Goal: Task Accomplishment & Management: Manage account settings

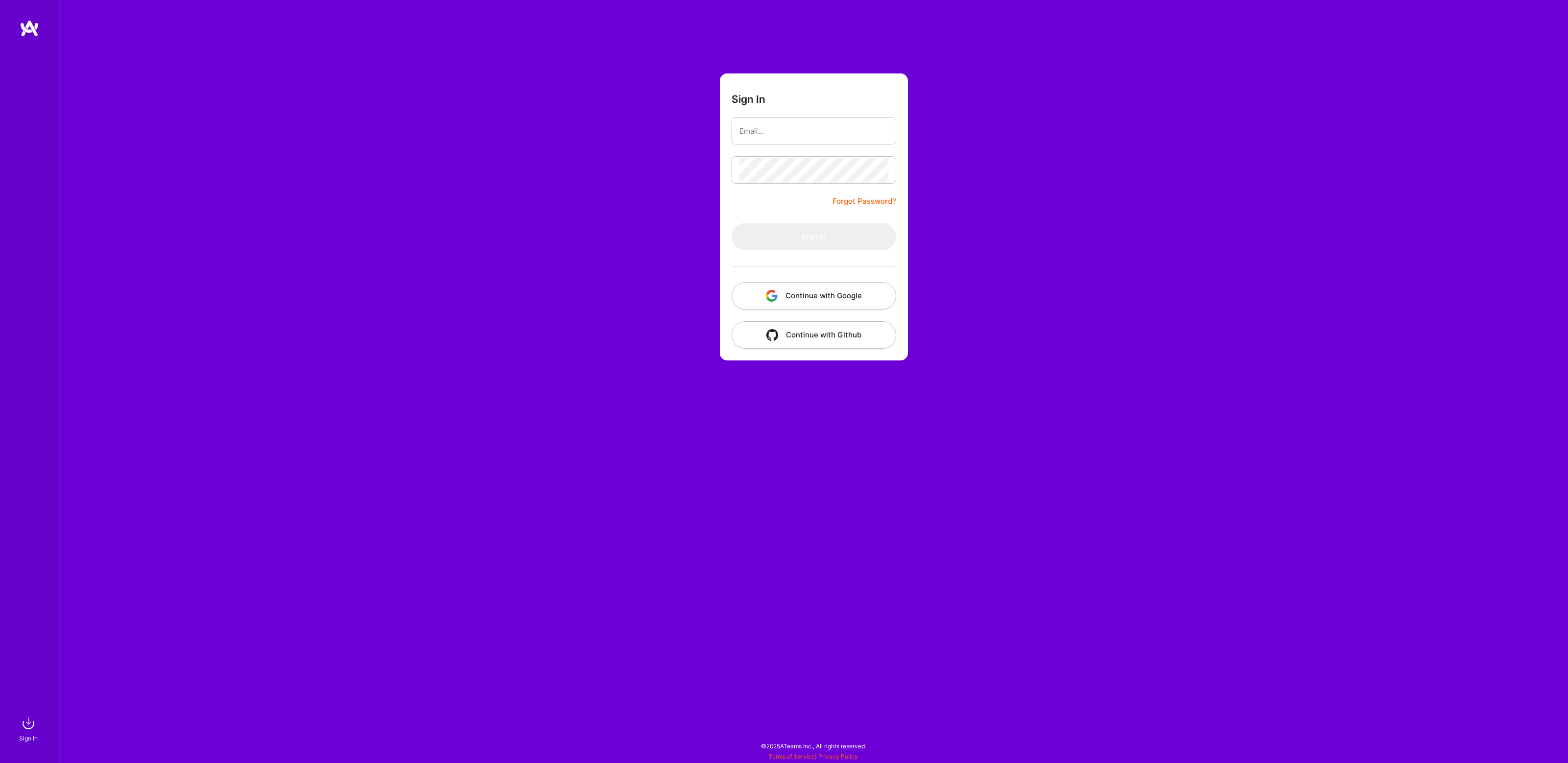
click at [780, 213] on form "Sign In Forgot Password? Sign In Continue with Google Continue with Github" at bounding box center [814, 216] width 188 height 287
click at [788, 288] on button "Continue with Google" at bounding box center [814, 296] width 165 height 27
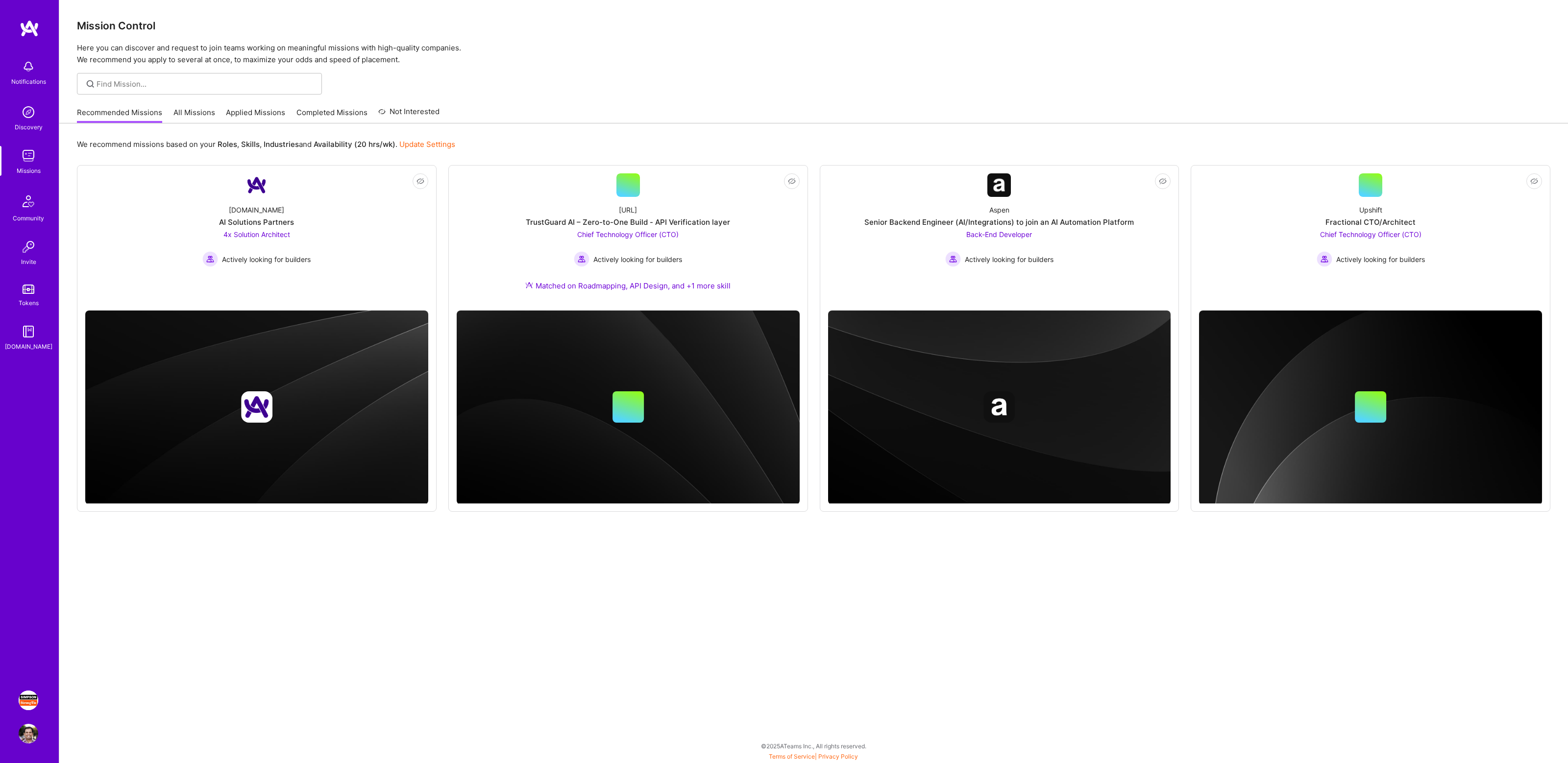
click at [29, 697] on img at bounding box center [28, 700] width 20 height 20
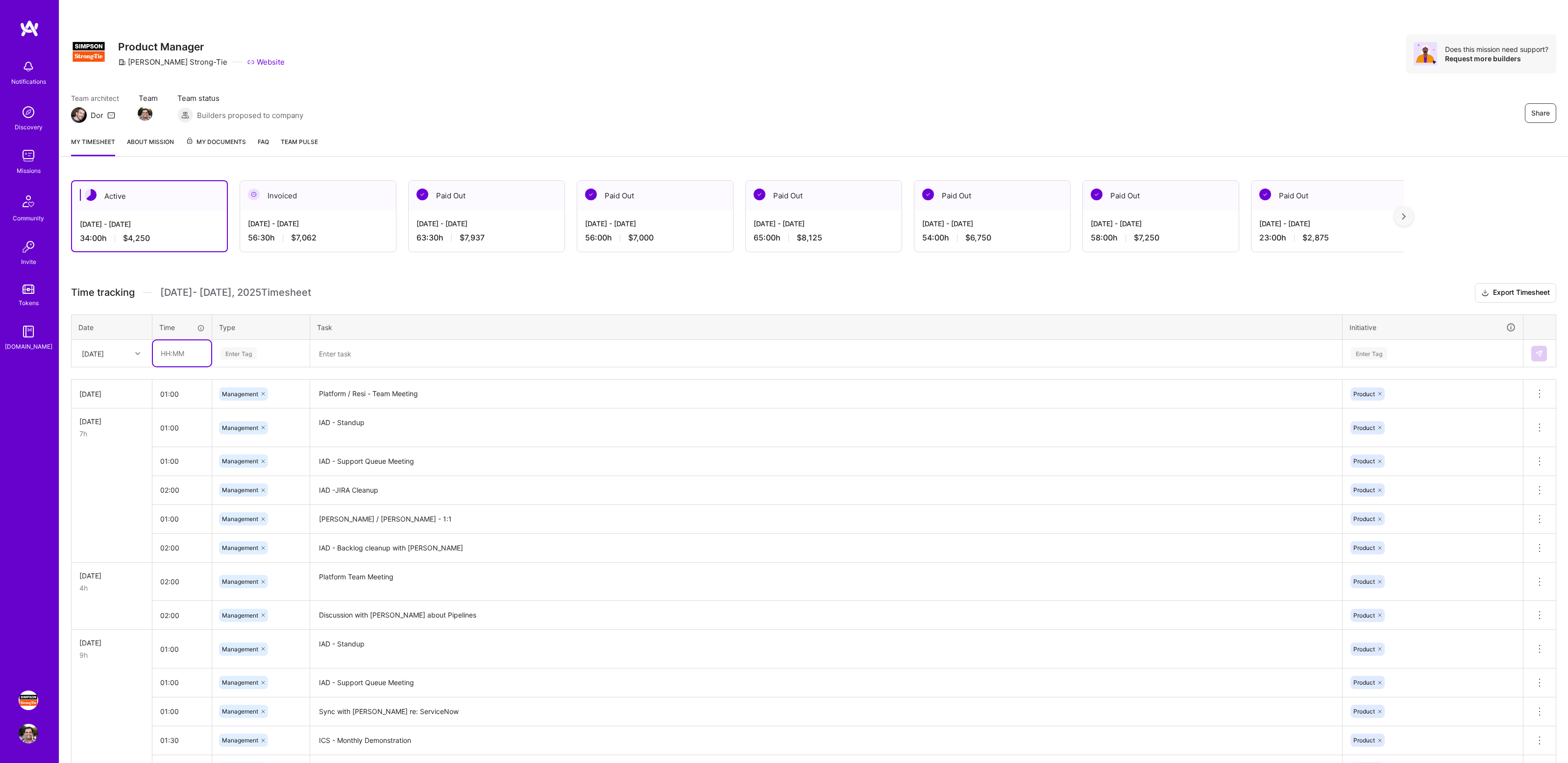
click at [185, 354] on input "text" at bounding box center [181, 353] width 58 height 26
type input "01:00"
type input "mana"
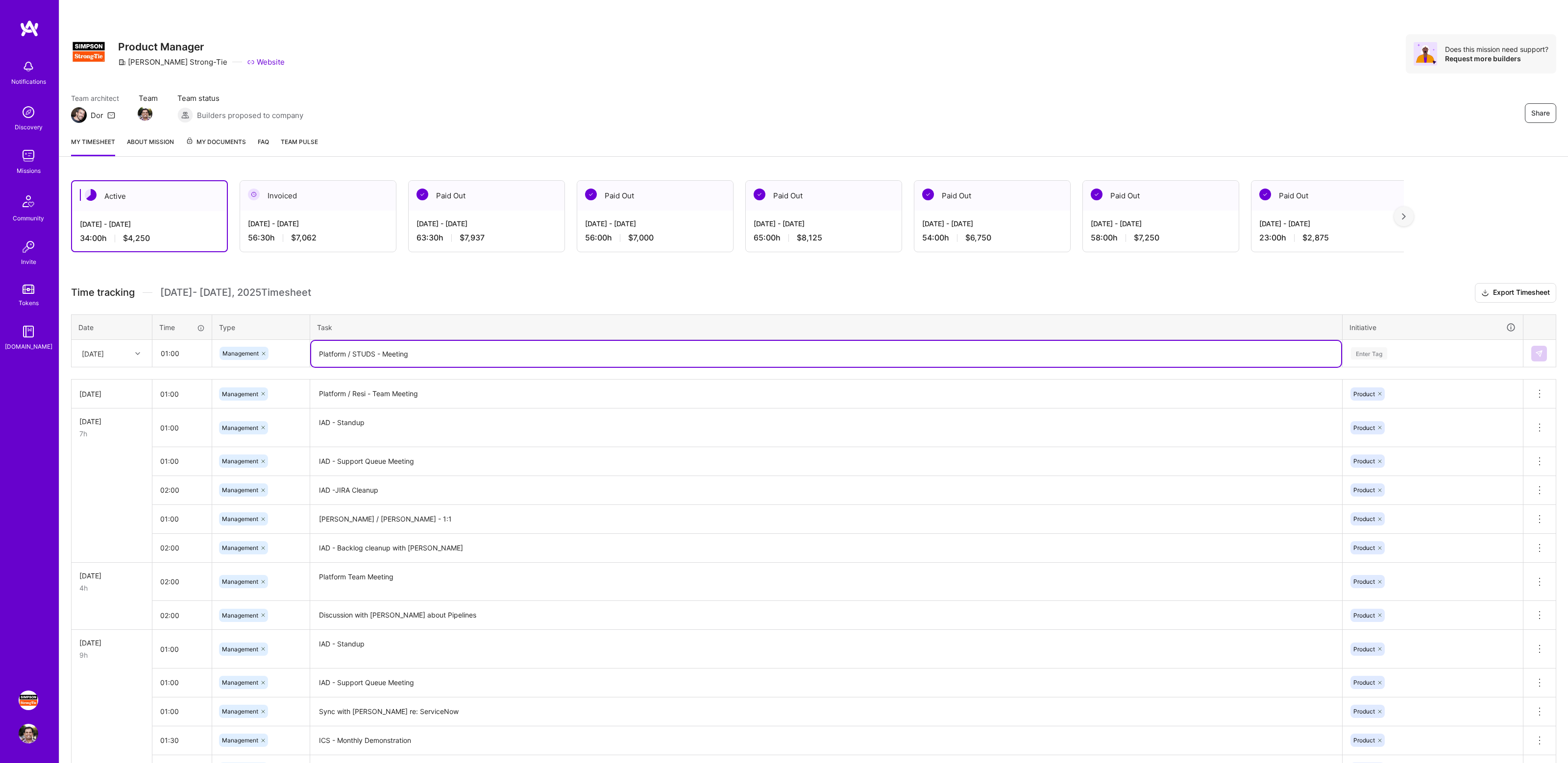
type textarea "Platform / STUDS - Meeting"
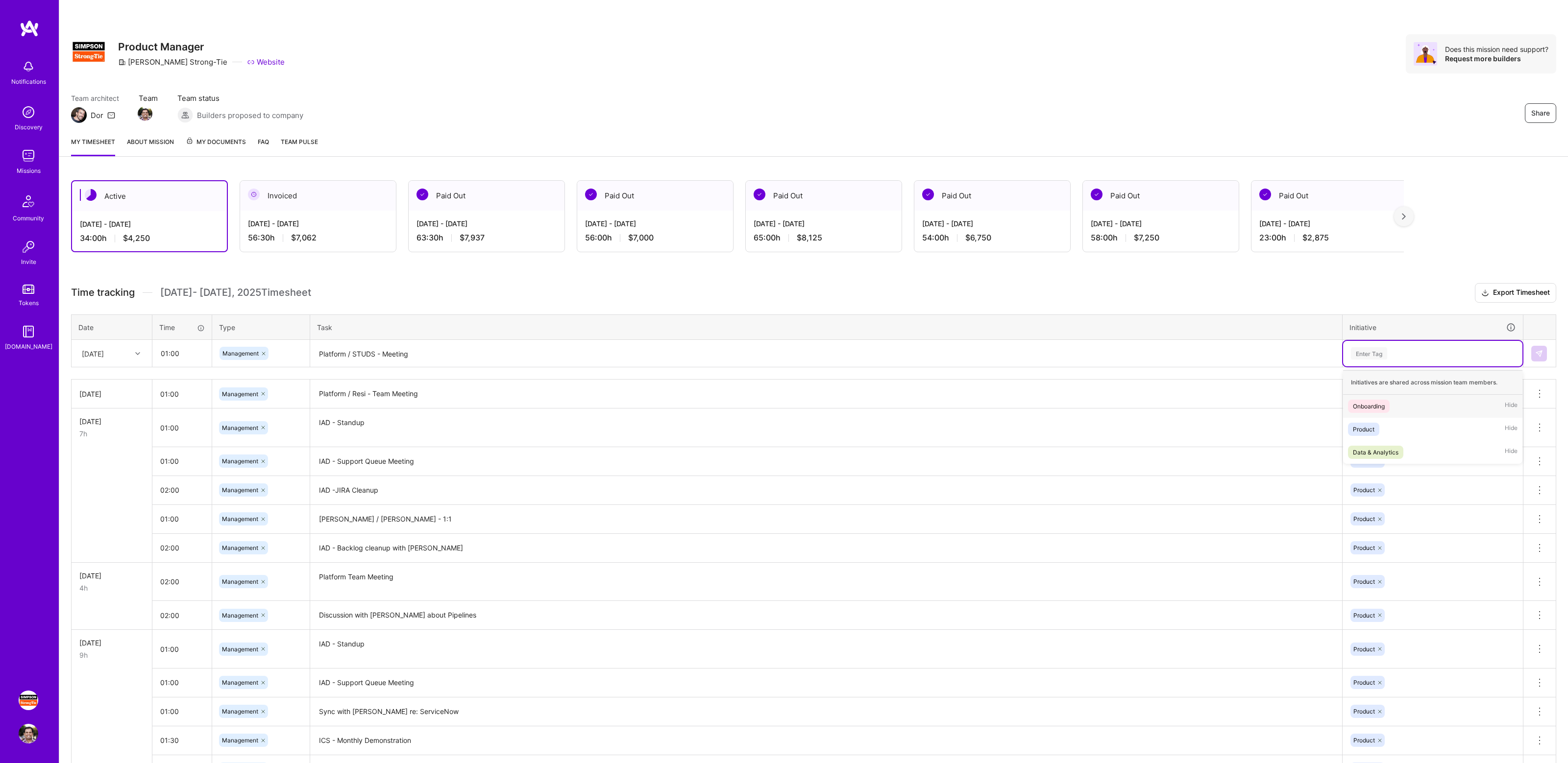
click at [1406, 348] on div "Enter Tag" at bounding box center [1432, 353] width 165 height 12
click at [1391, 429] on div "Product Hide" at bounding box center [1432, 429] width 179 height 23
click at [1539, 356] on img at bounding box center [1539, 354] width 8 height 8
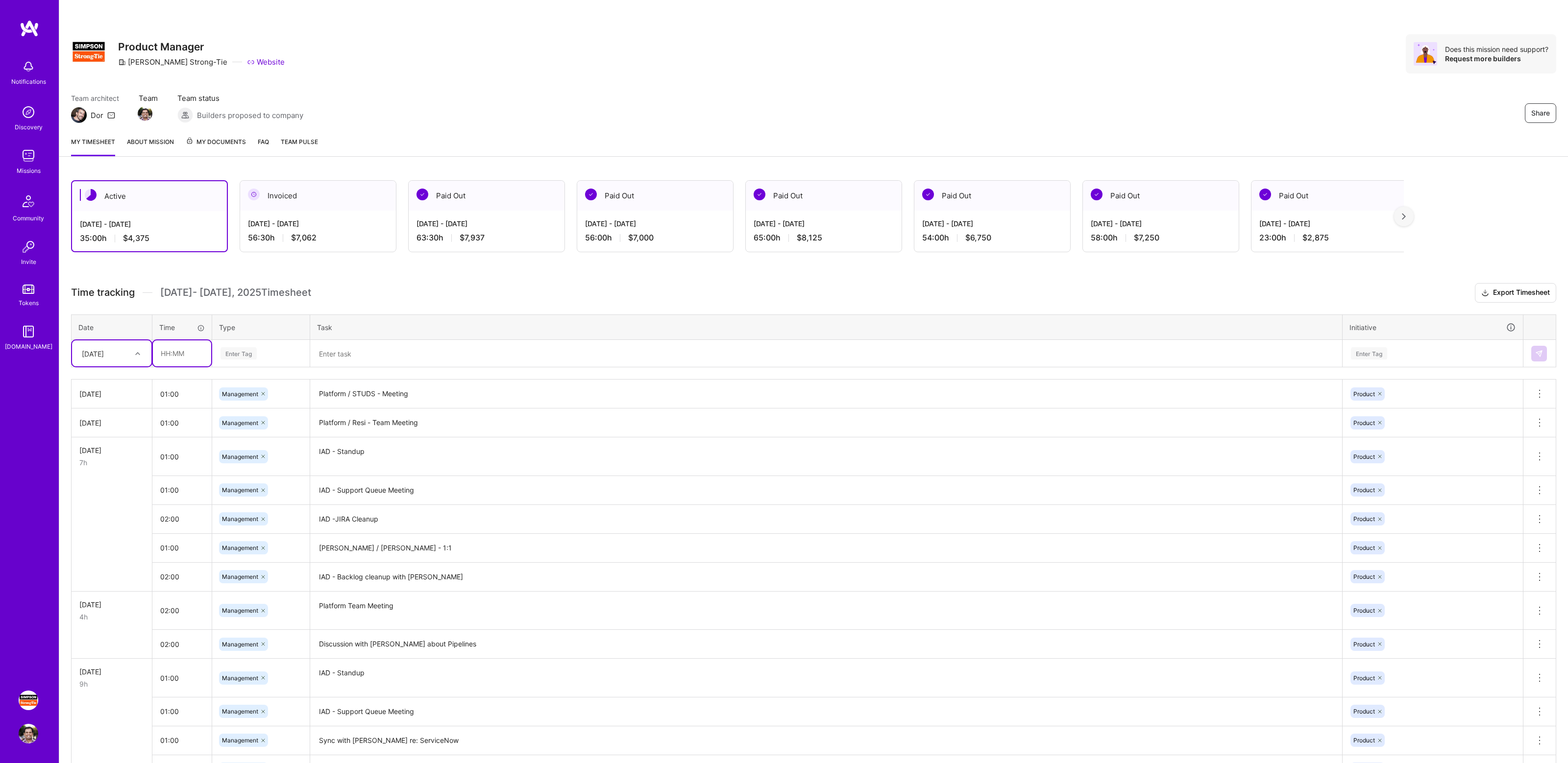
click at [172, 359] on input "text" at bounding box center [181, 353] width 58 height 26
type input "01:00"
type input "manage"
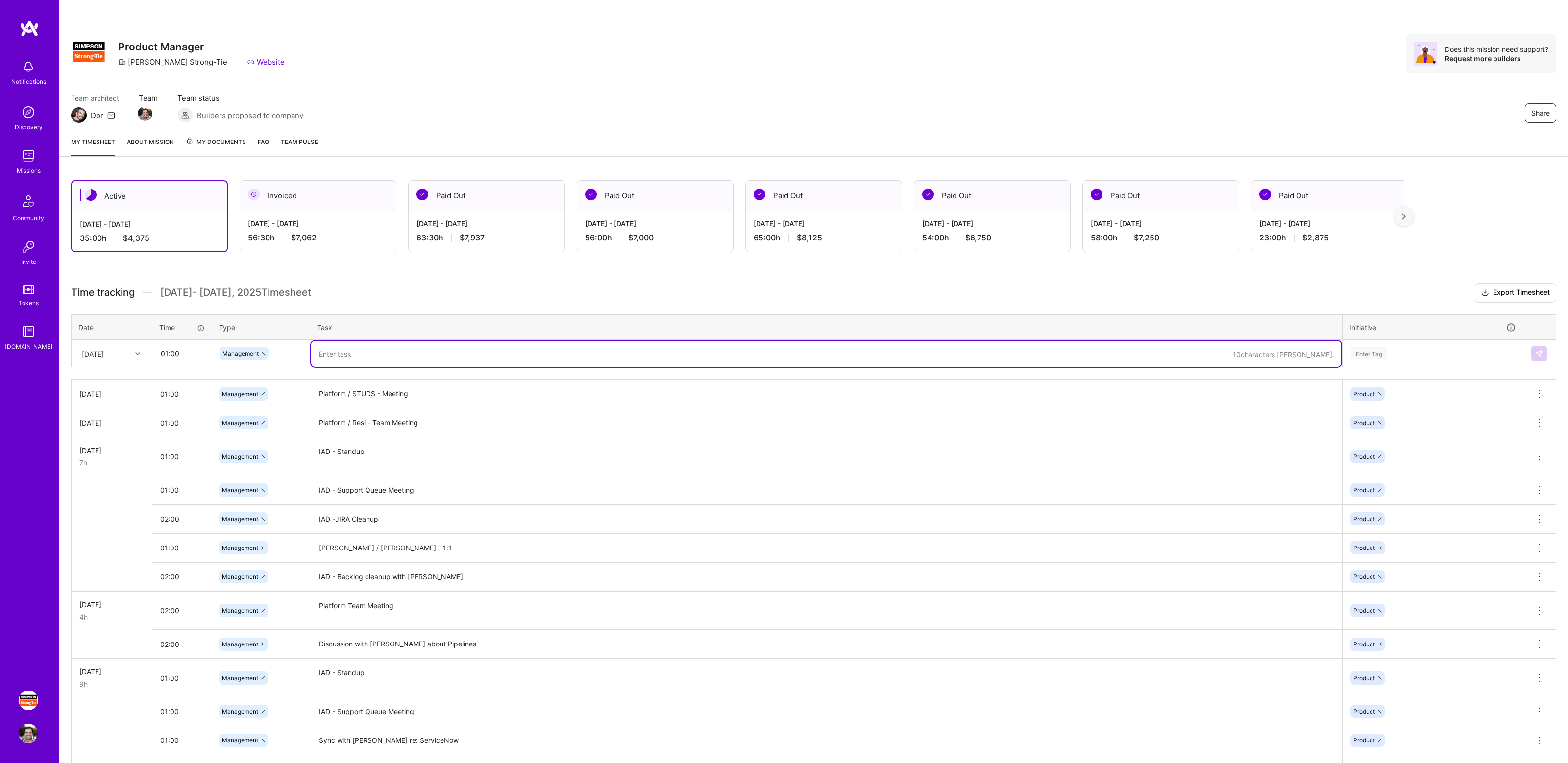
click at [358, 355] on textarea at bounding box center [826, 354] width 1030 height 26
type textarea "Backlog grooming meeting for IAD"
click at [1397, 361] on div "Enter Tag" at bounding box center [1432, 354] width 179 height 26
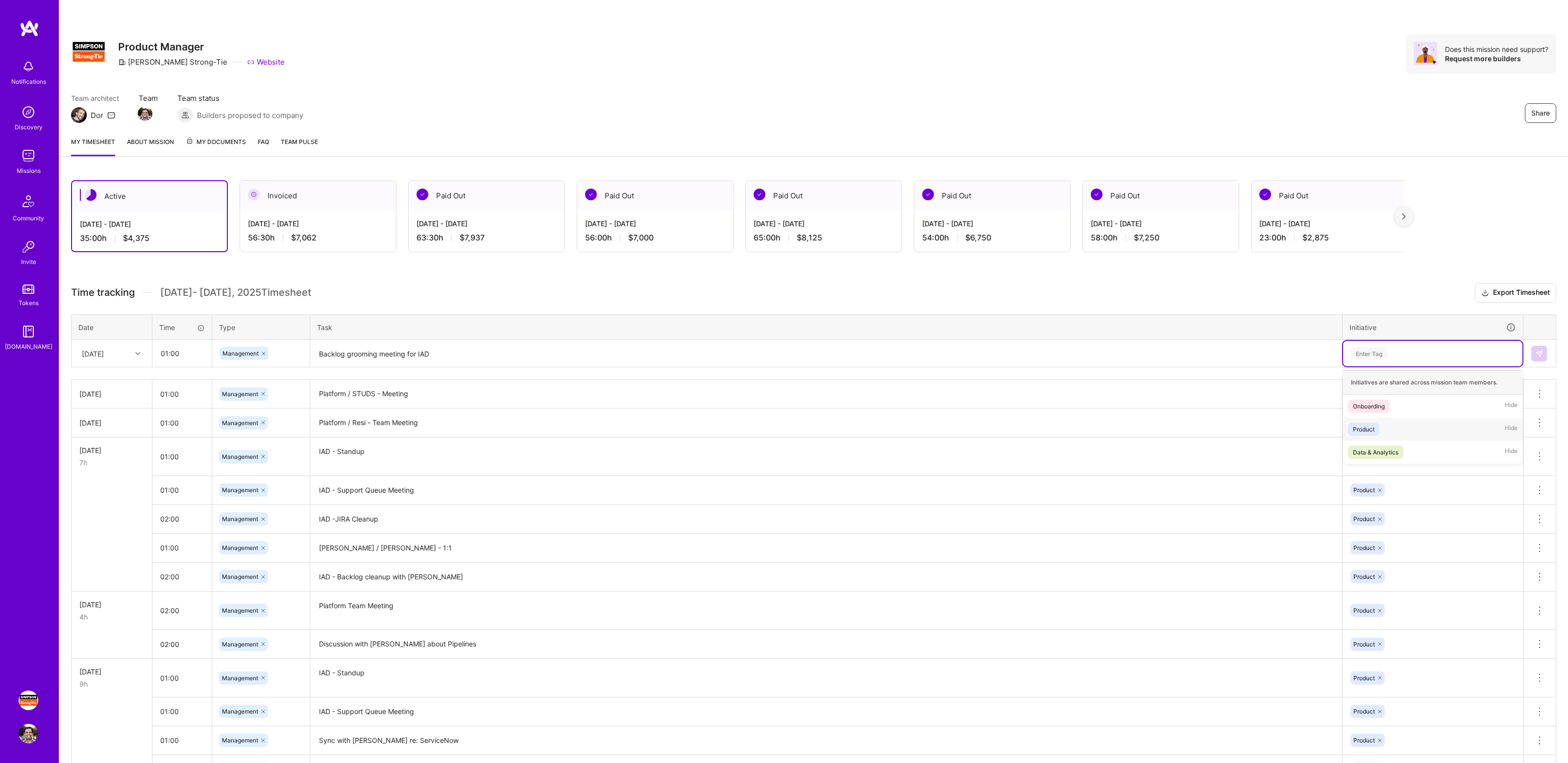
click at [1389, 421] on div "Product Hide" at bounding box center [1432, 429] width 179 height 23
click at [1535, 356] on img at bounding box center [1539, 354] width 8 height 8
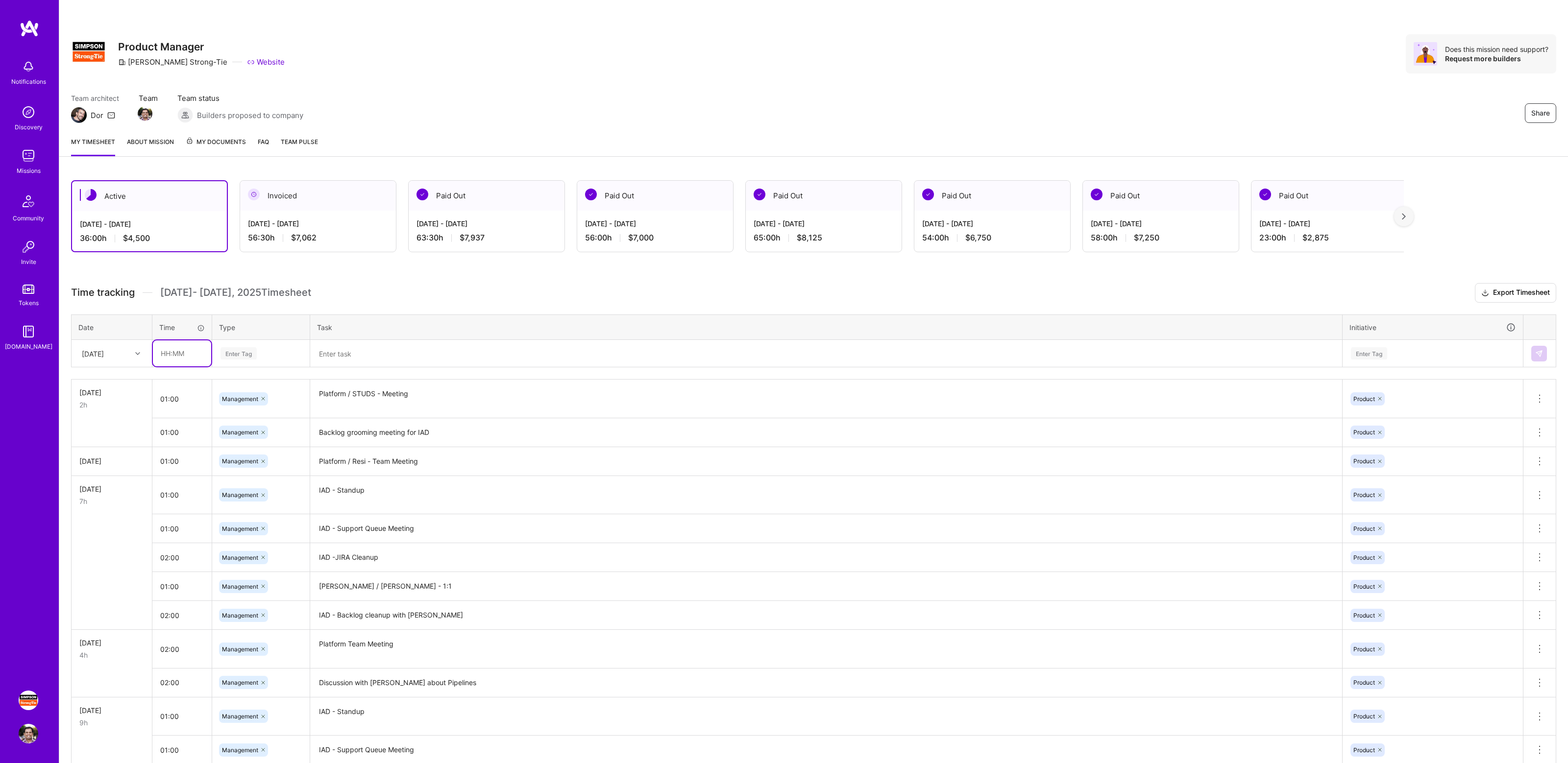
click at [182, 358] on input "text" at bounding box center [181, 353] width 58 height 26
type input "01:00"
type input "mana"
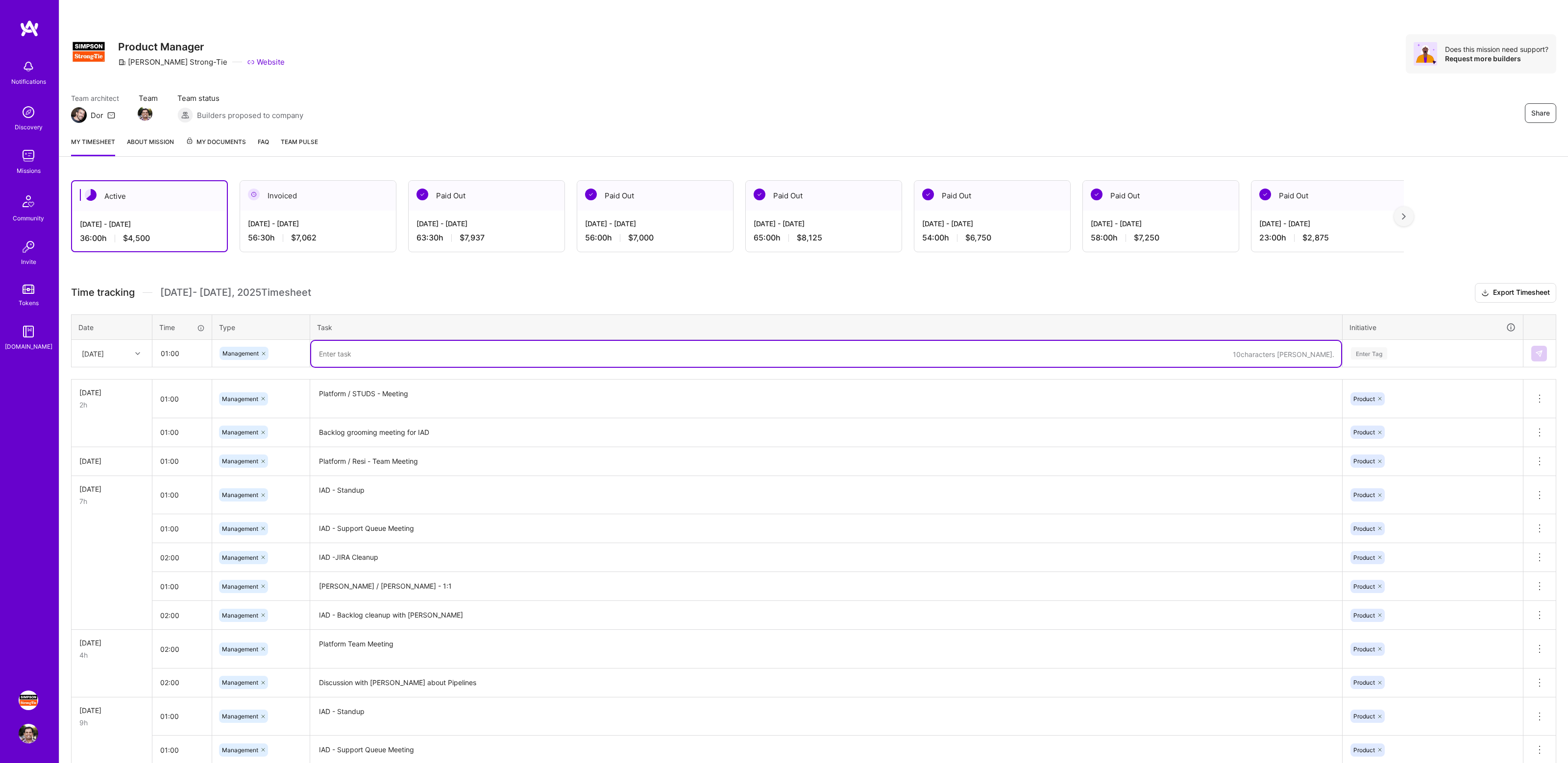
click at [365, 354] on textarea at bounding box center [826, 354] width 1030 height 26
type textarea "IAD - Demo day"
click at [1412, 350] on div "Enter Tag" at bounding box center [1432, 353] width 165 height 12
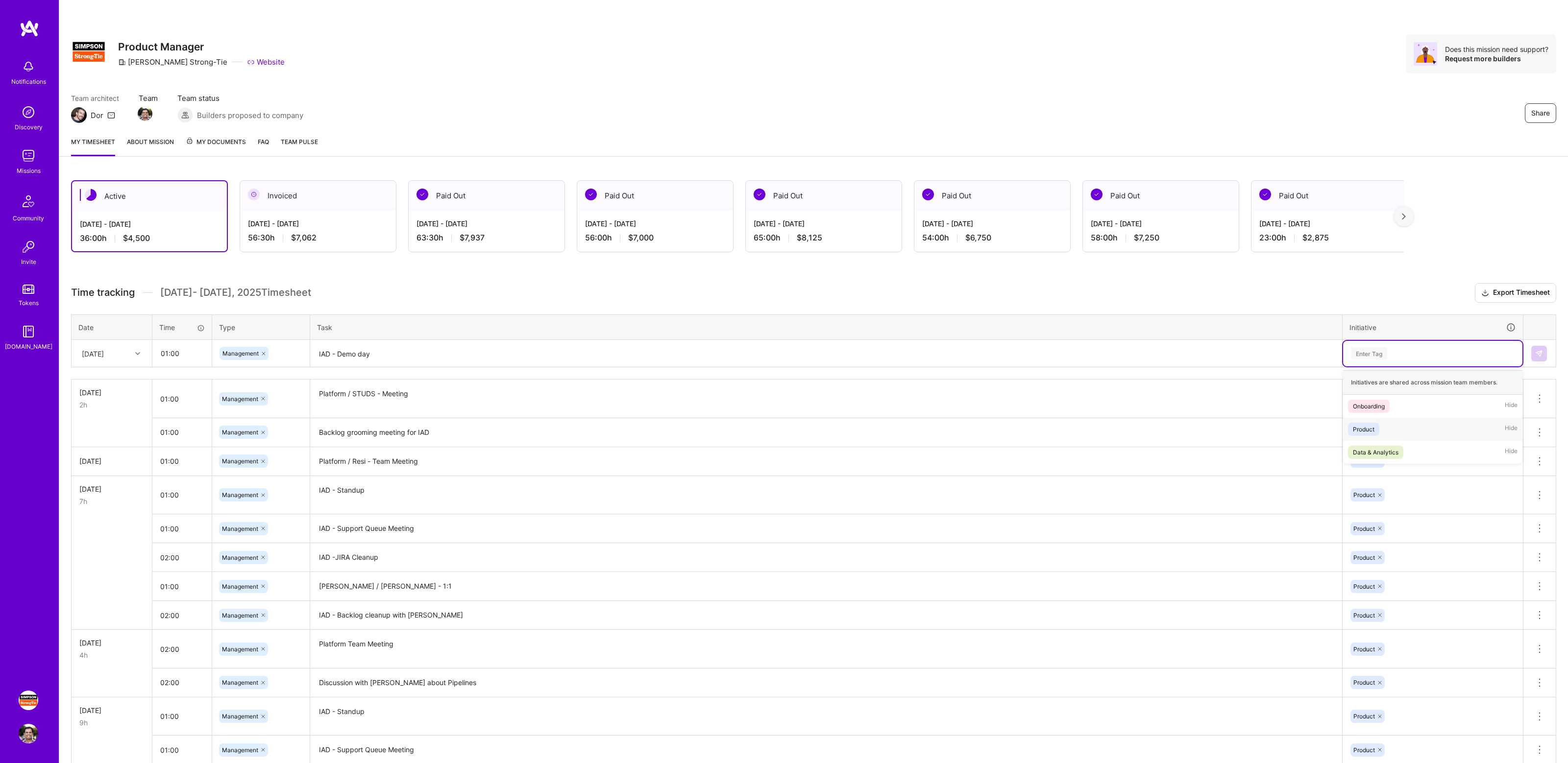
click at [1388, 431] on div "Product Hide" at bounding box center [1432, 429] width 179 height 23
click at [1539, 344] on td at bounding box center [1539, 353] width 33 height 27
click at [1540, 351] on img at bounding box center [1539, 354] width 8 height 8
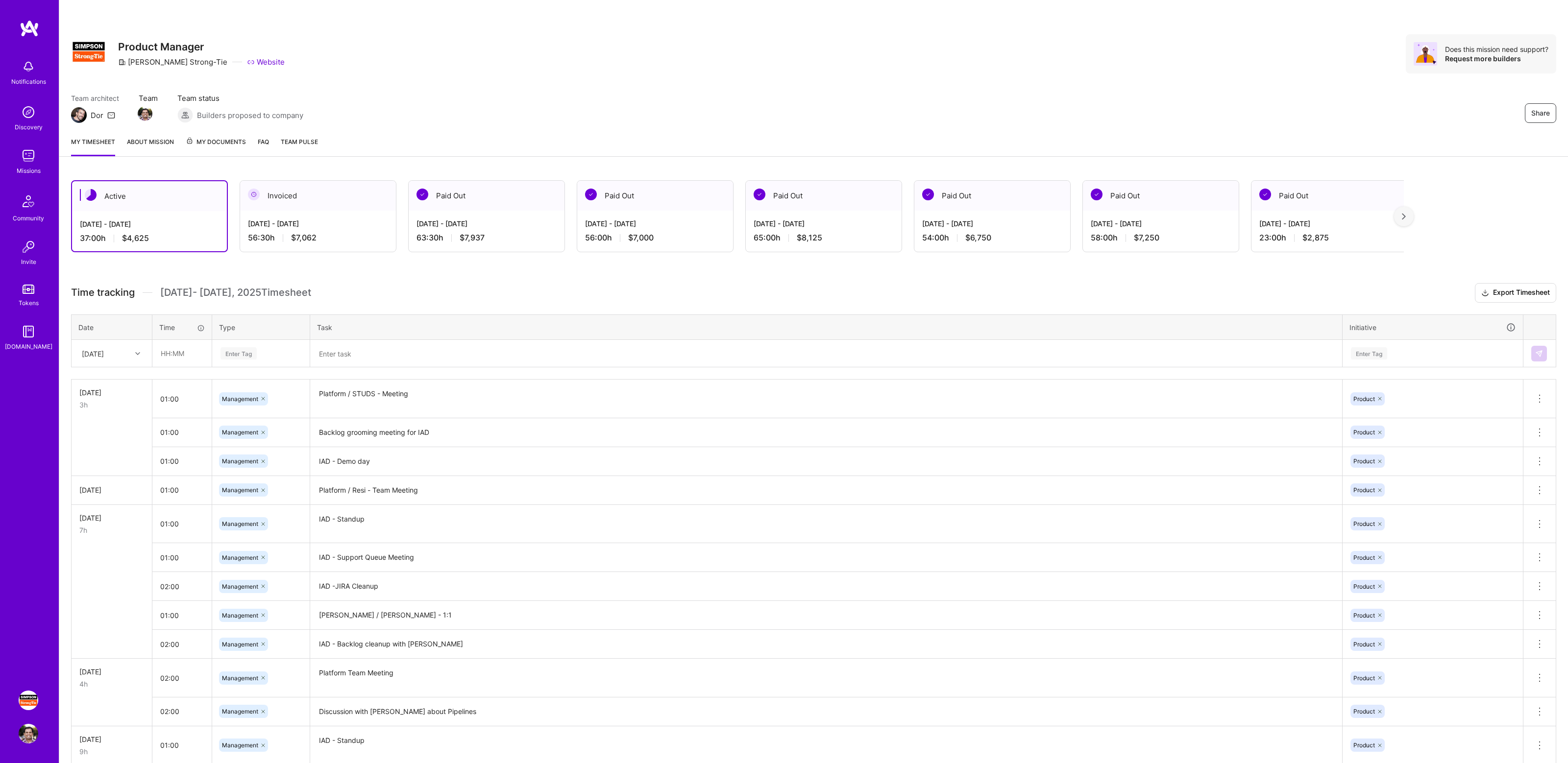
click at [550, 285] on h3 "Time tracking [DATE] - [DATE] Timesheet Export Timesheet" at bounding box center [813, 292] width 1485 height 20
click at [588, 283] on h3 "Time tracking [DATE] - [DATE] Timesheet Export Timesheet" at bounding box center [813, 292] width 1485 height 20
click at [135, 357] on div at bounding box center [139, 354] width 15 height 13
click at [111, 421] on div "[DATE]" at bounding box center [112, 418] width 79 height 18
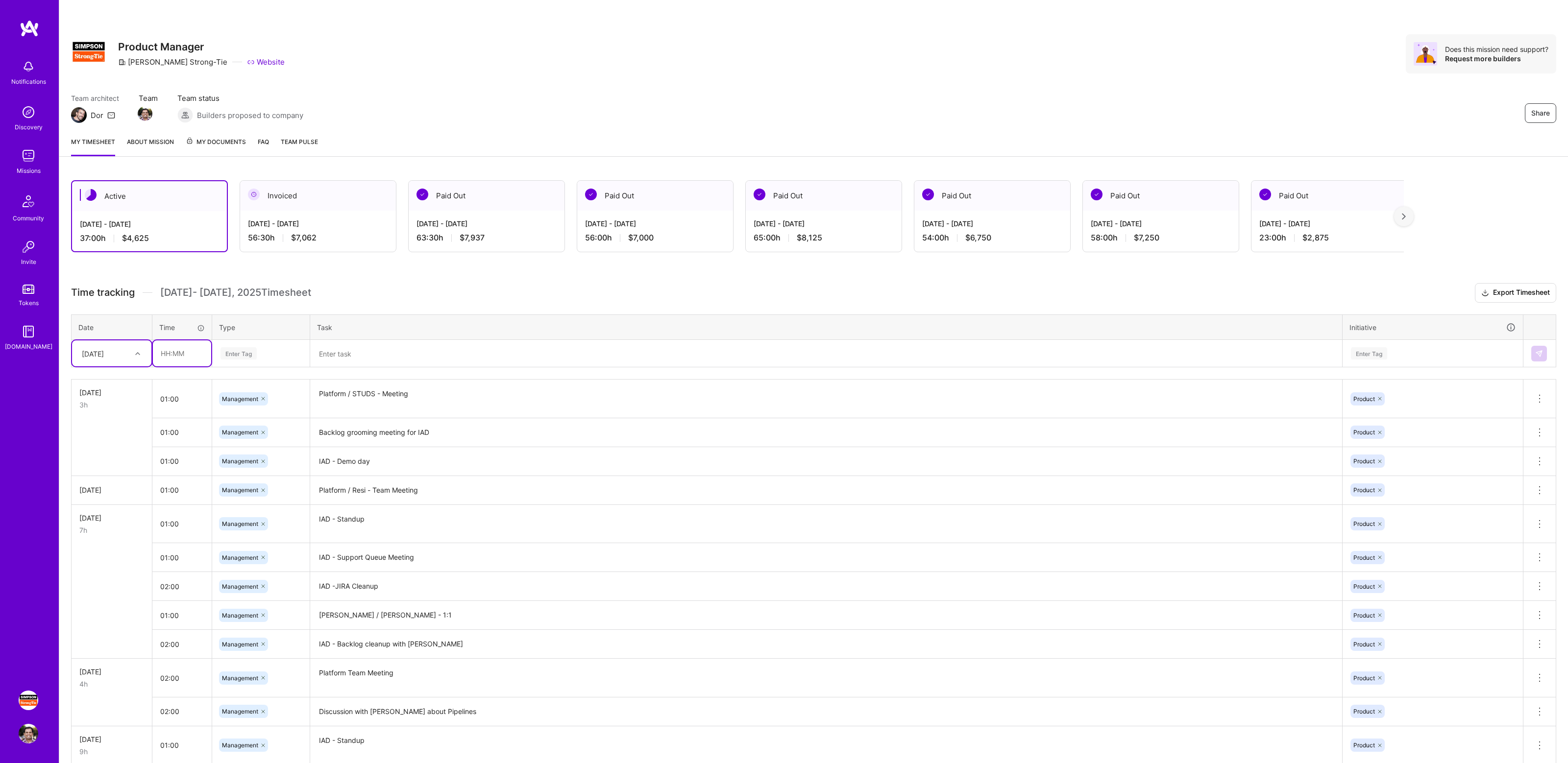
click at [164, 363] on input "text" at bounding box center [181, 353] width 58 height 26
type input "02:00"
type input "Mana"
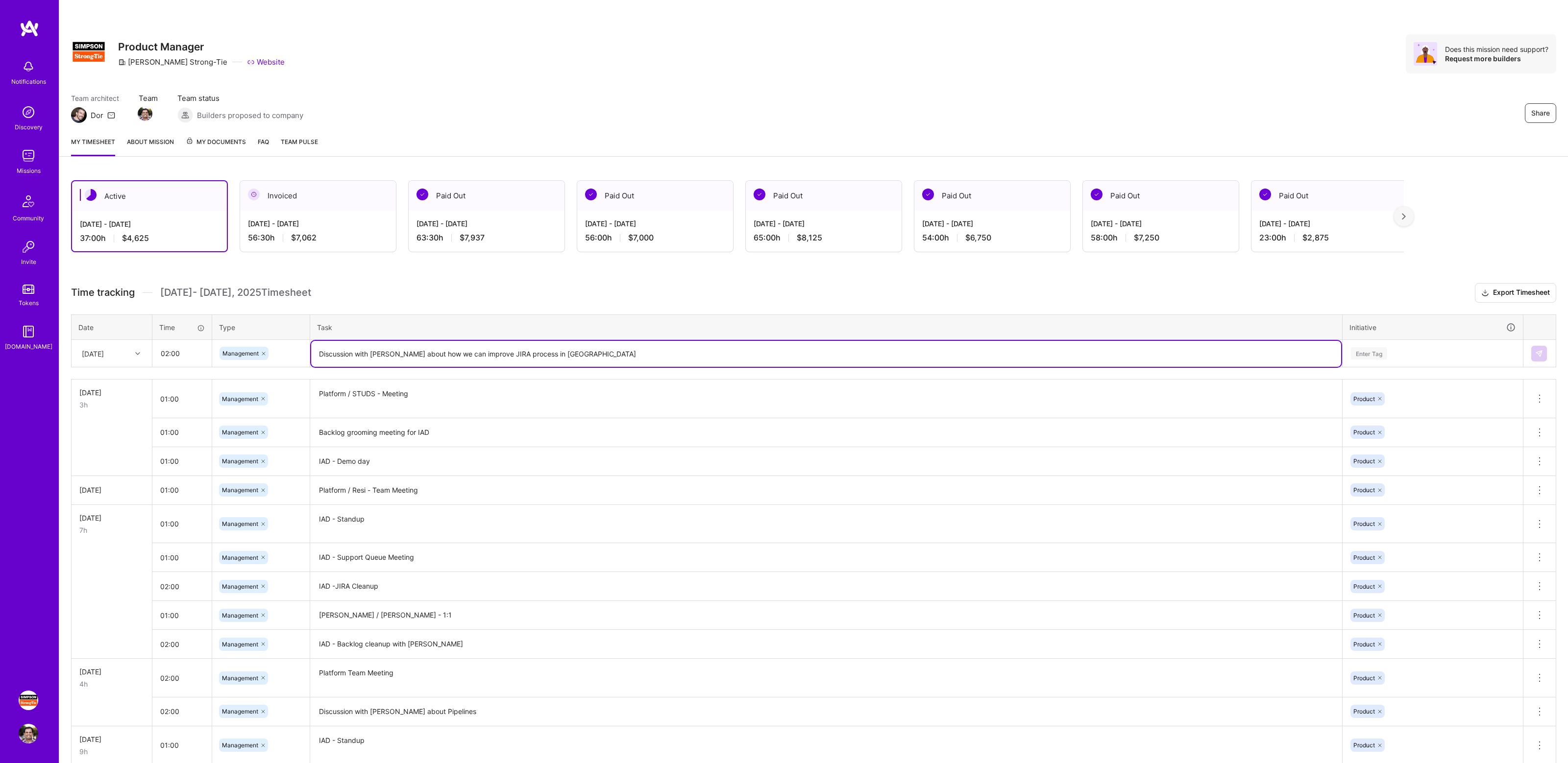
type textarea "Discussion with [PERSON_NAME] about how we can improve JIRA process in [GEOGRAP…"
click at [1406, 351] on div "Enter Tag" at bounding box center [1432, 353] width 165 height 12
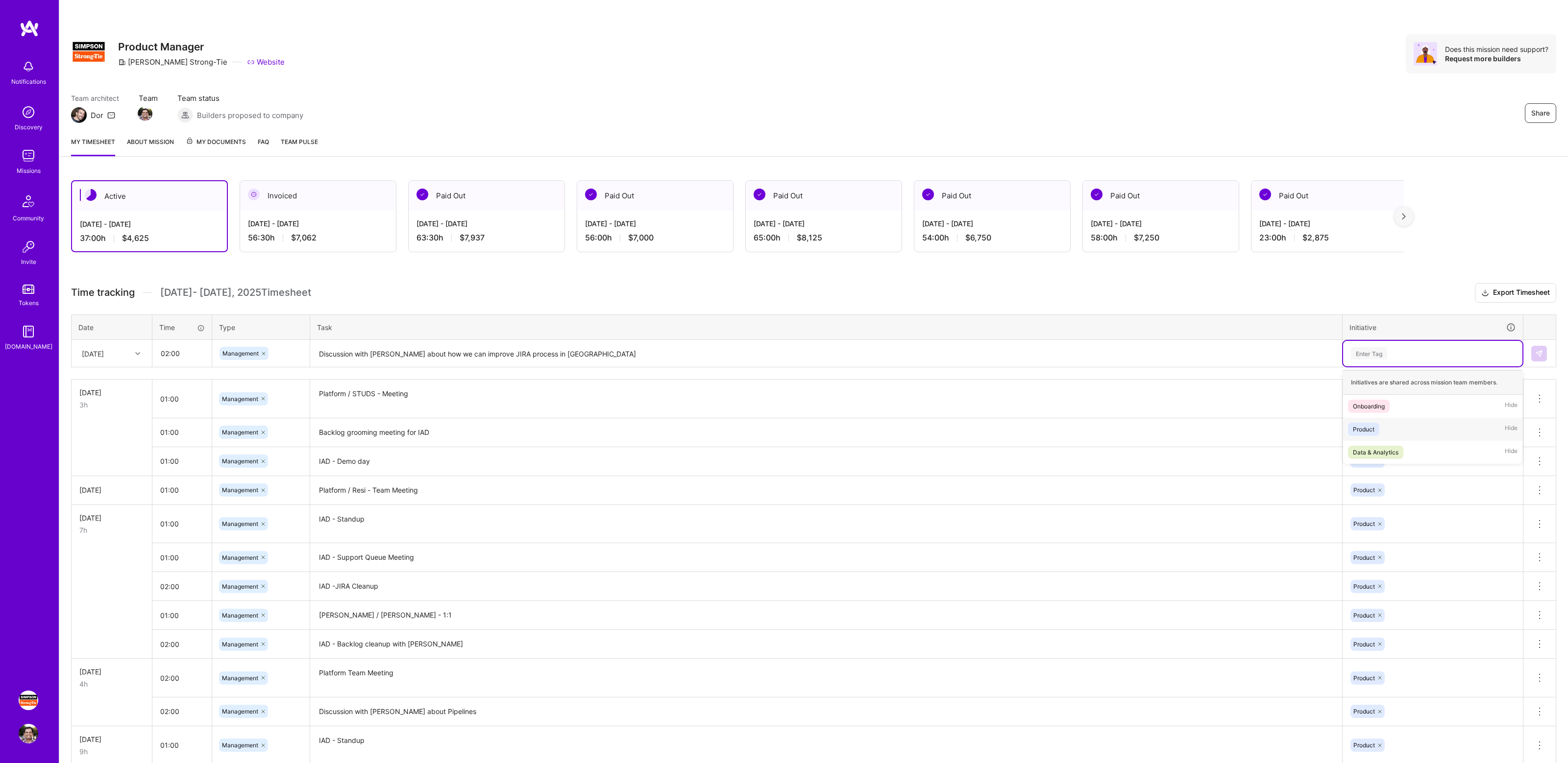
click at [1396, 427] on div "Product Hide" at bounding box center [1432, 429] width 179 height 23
click at [1550, 358] on td at bounding box center [1539, 353] width 33 height 27
click at [1542, 358] on button at bounding box center [1539, 354] width 16 height 16
click at [469, 288] on h3 "Time tracking [DATE] - [DATE] Timesheet Export Timesheet" at bounding box center [813, 292] width 1485 height 20
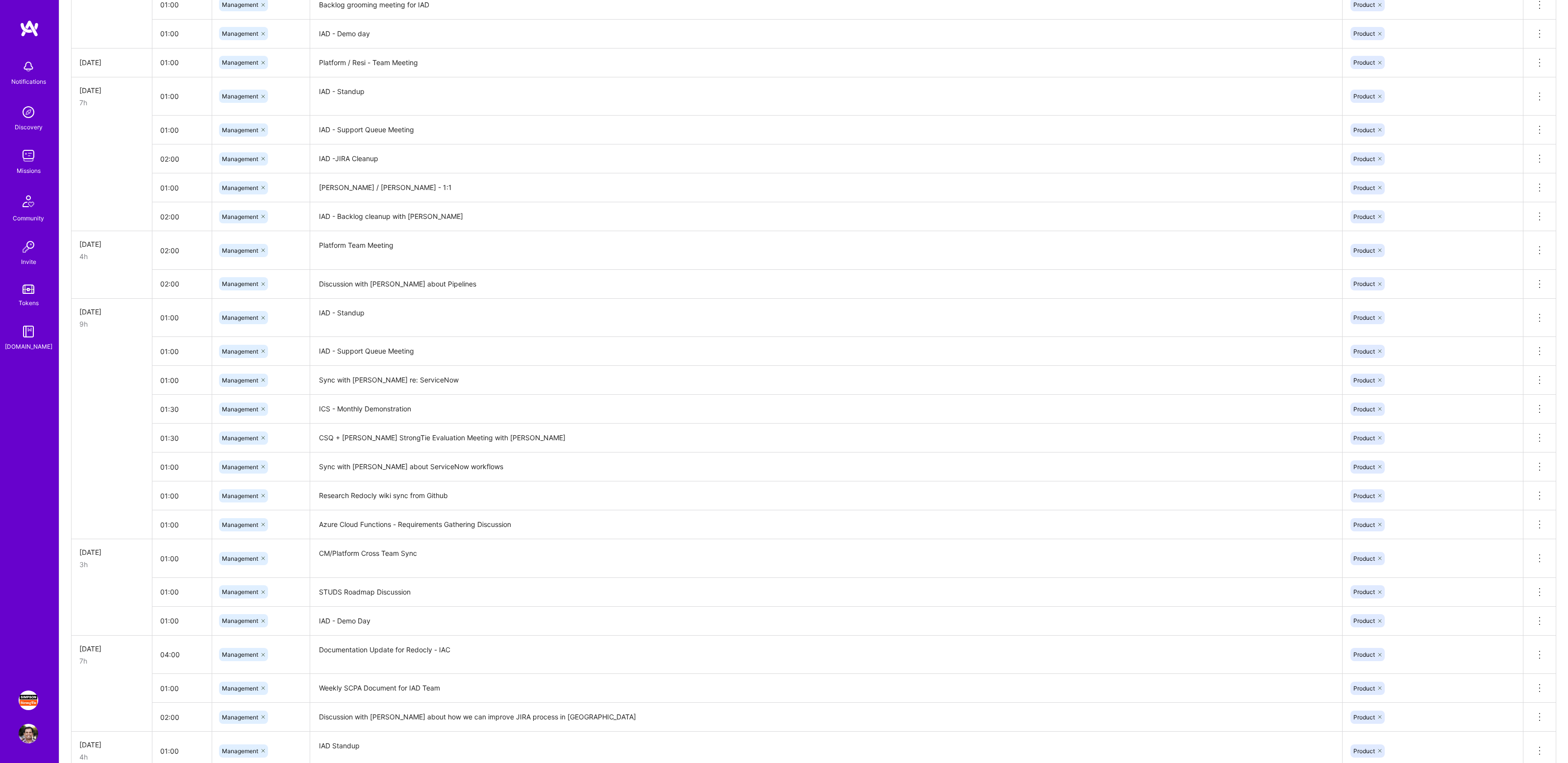
scroll to position [624, 0]
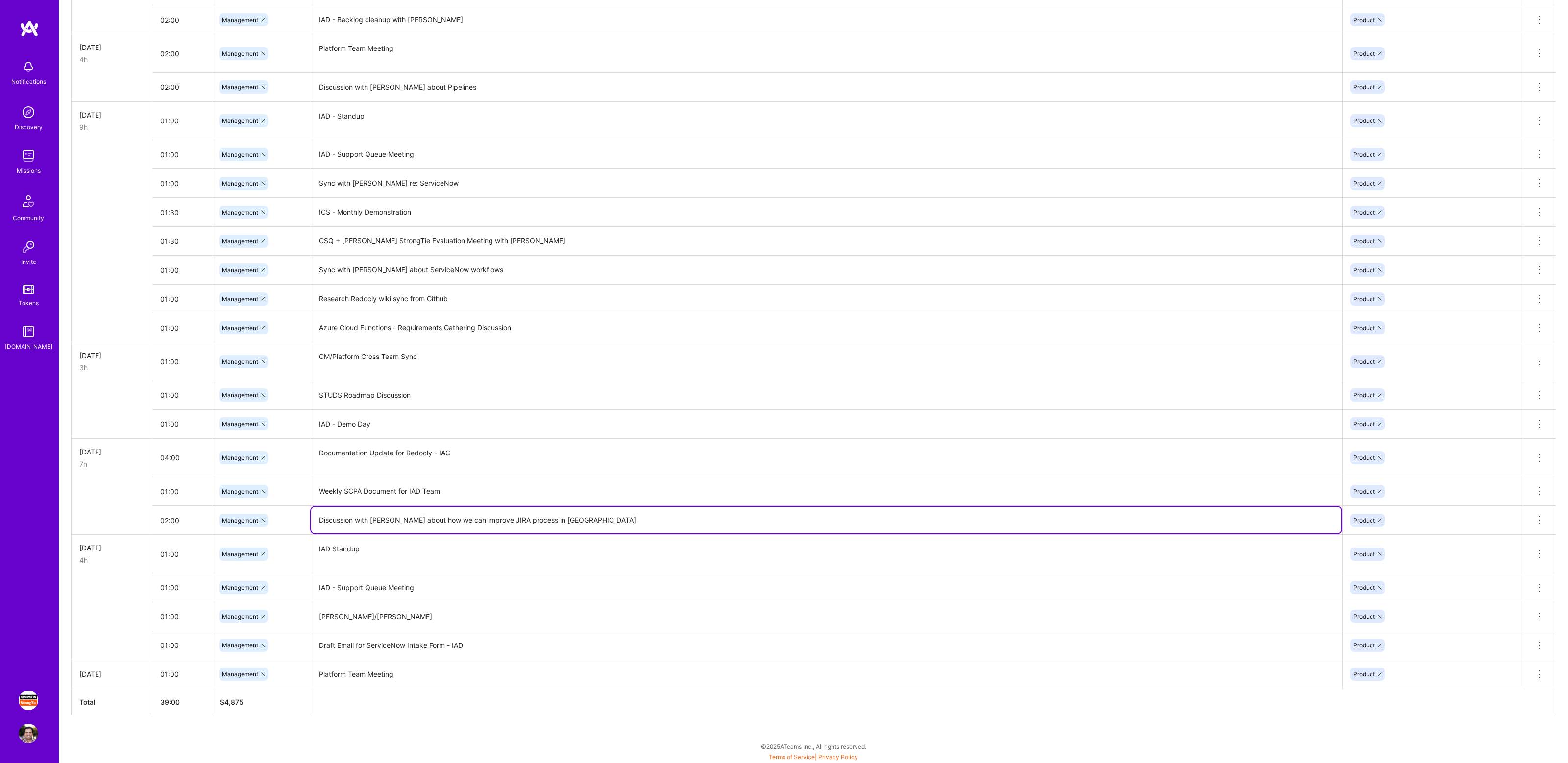
click at [365, 516] on textarea "Discussion with [PERSON_NAME] about how we can improve JIRA process in [GEOGRAP…" at bounding box center [826, 520] width 1030 height 26
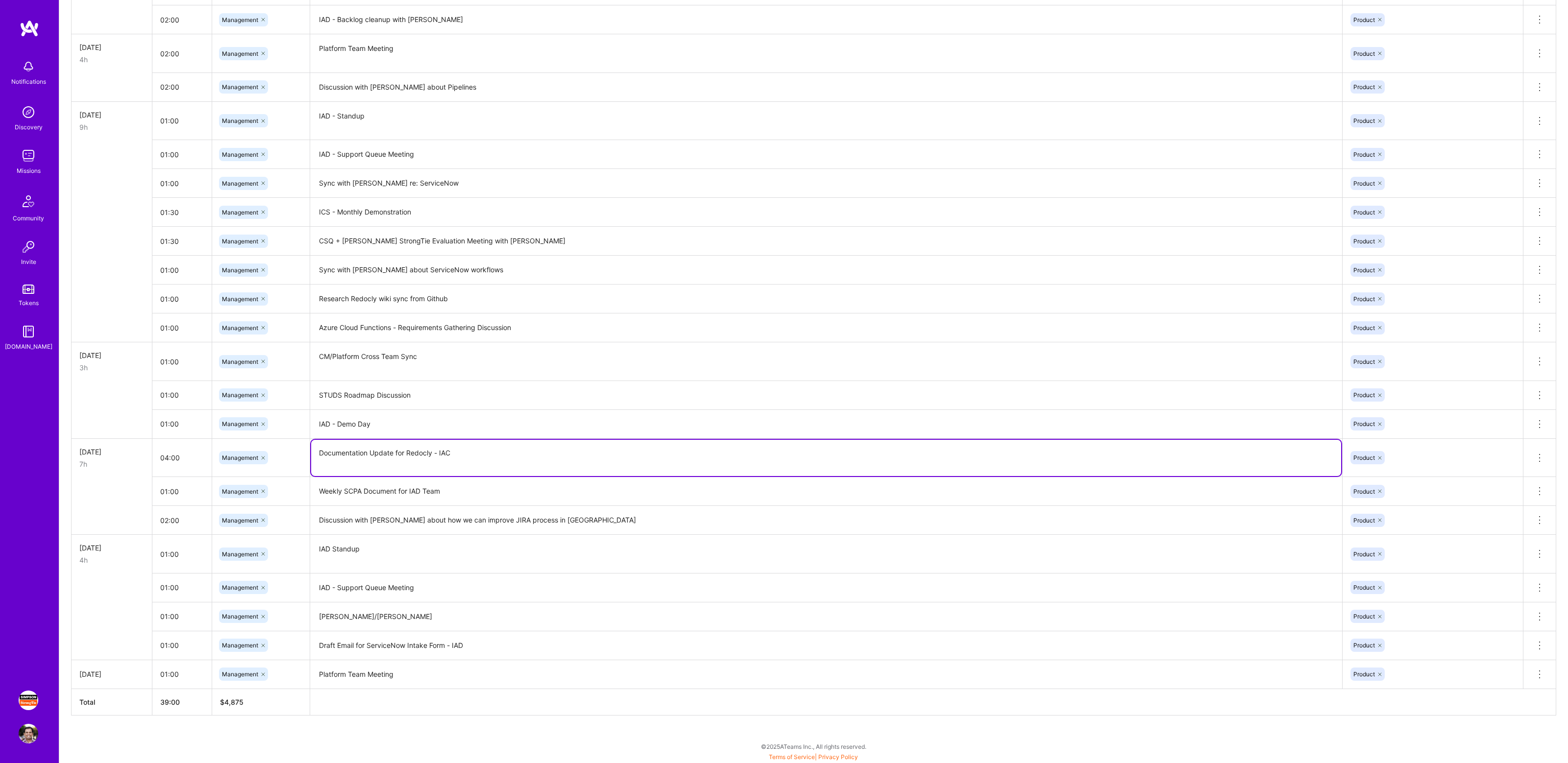
click at [409, 472] on textarea "Documentation Update for Redocly - IAC" at bounding box center [826, 458] width 1030 height 36
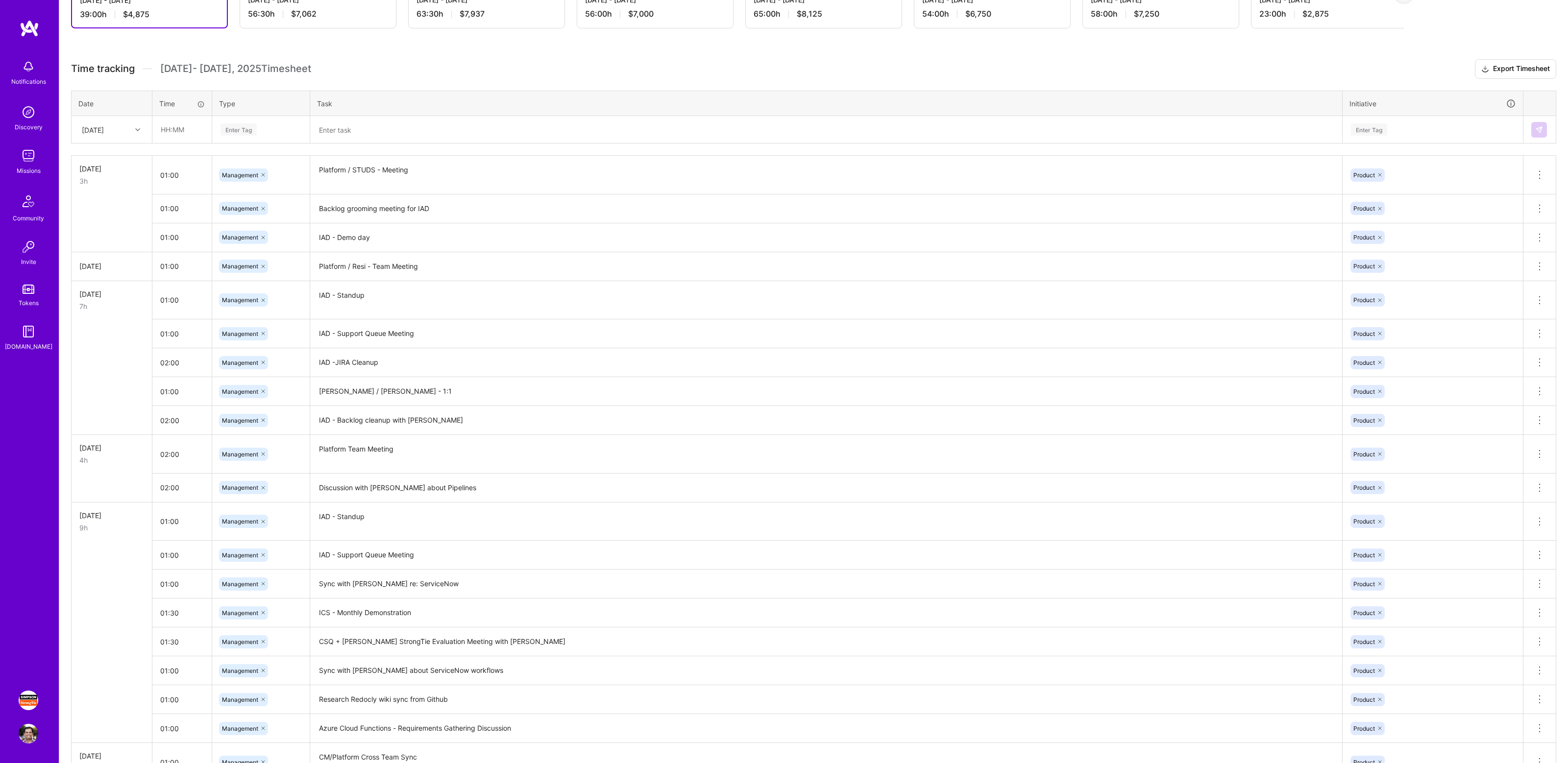
scroll to position [0, 0]
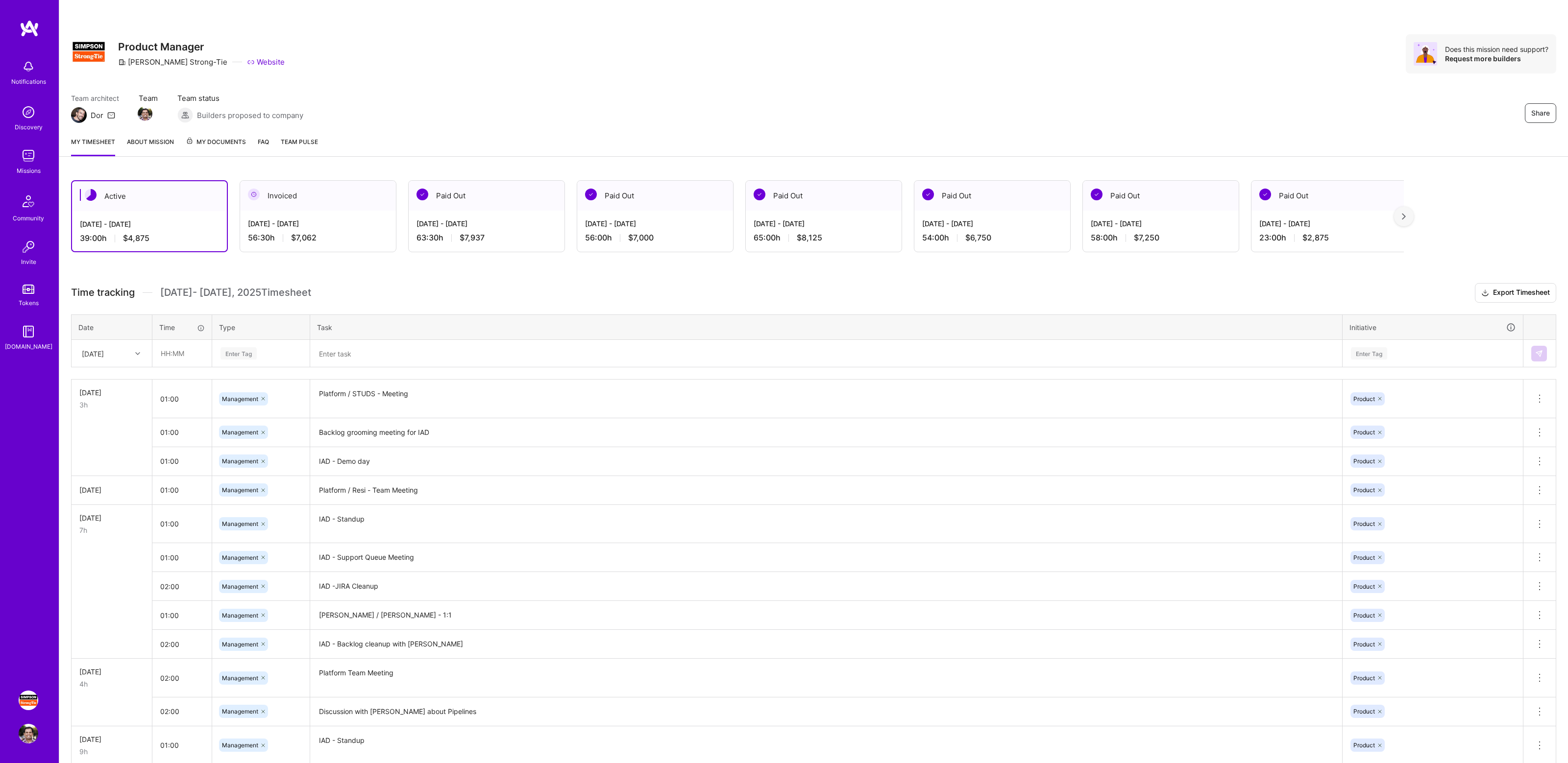
click at [104, 350] on div "[DATE]" at bounding box center [93, 353] width 22 height 10
click at [104, 492] on div "[DATE]" at bounding box center [112, 488] width 79 height 18
click at [193, 354] on input "text" at bounding box center [181, 353] width 58 height 26
type input "02:00"
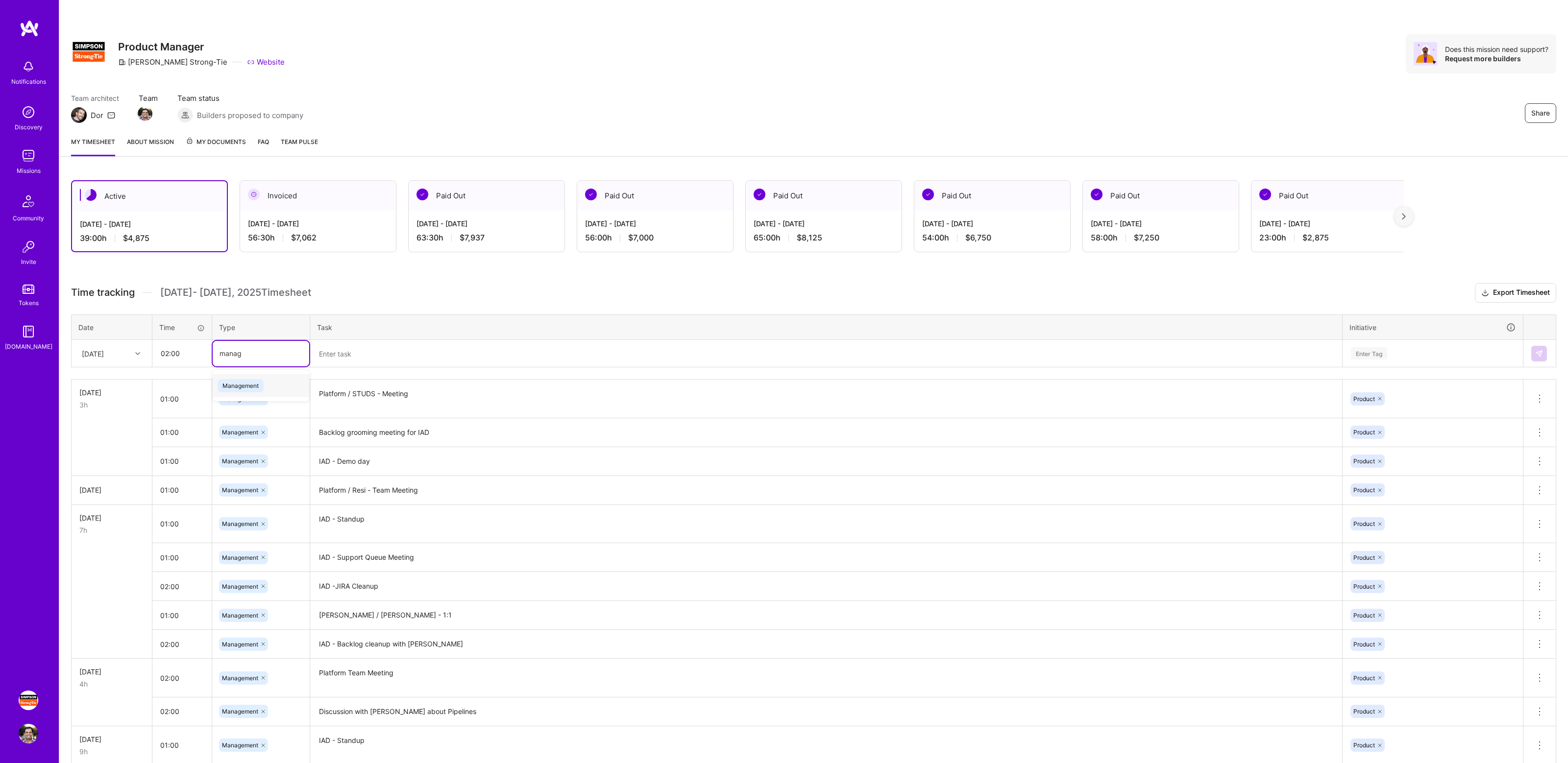
type input "manage"
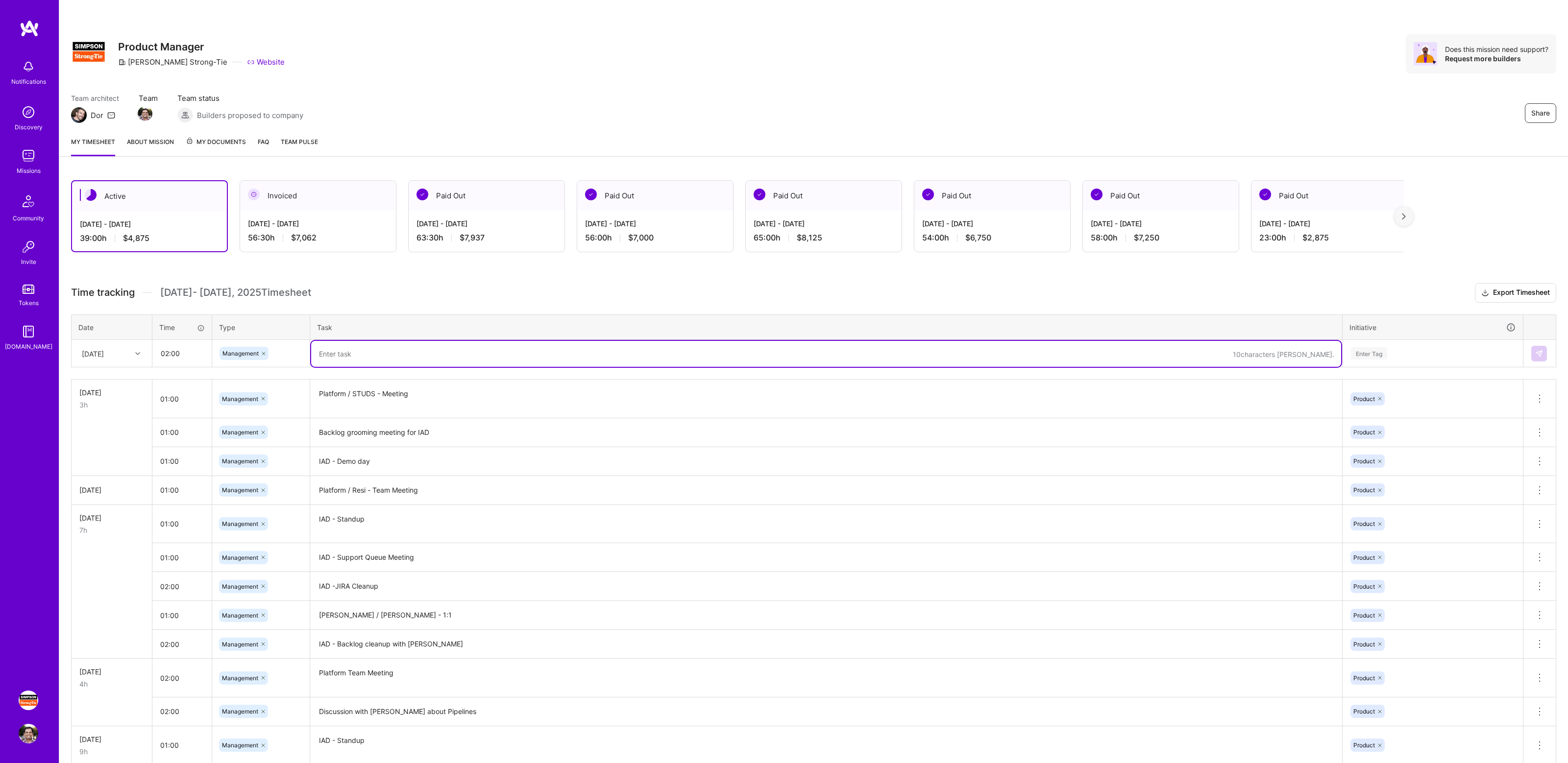
paste textarea "Discussion with [PERSON_NAME] about how we can improve JIRA process in [GEOGRAP…"
click at [384, 351] on textarea "Discussion with [PERSON_NAME] IAD Priorities" at bounding box center [826, 354] width 1030 height 26
type textarea "Discussion with [PERSON_NAME] - IAD Priorities"
click at [1396, 359] on div "Enter Tag" at bounding box center [1432, 354] width 179 height 26
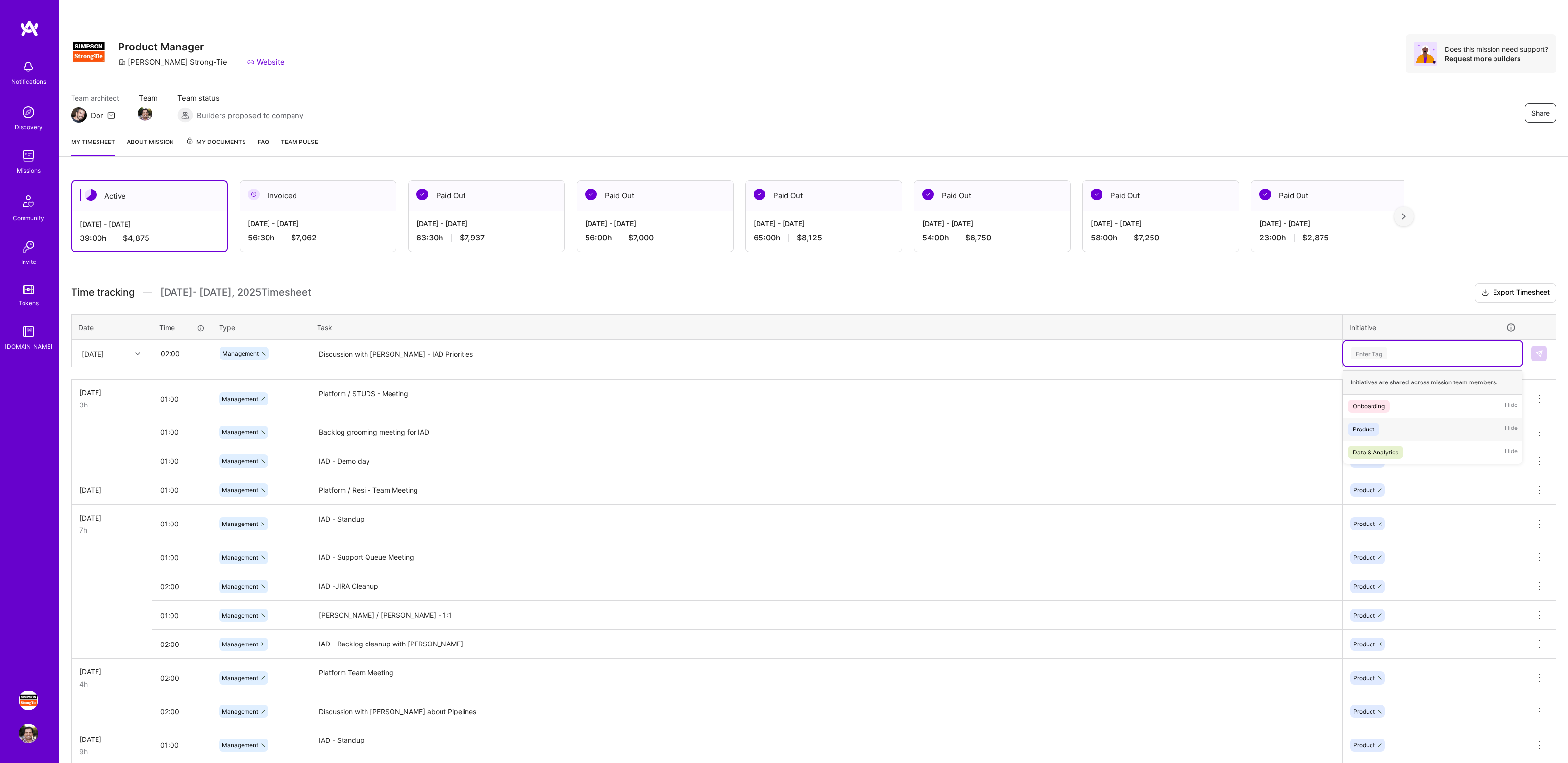
click at [1397, 432] on div "Product Hide" at bounding box center [1432, 429] width 179 height 23
click at [1541, 356] on img at bounding box center [1539, 354] width 8 height 8
